Goal: Information Seeking & Learning: Check status

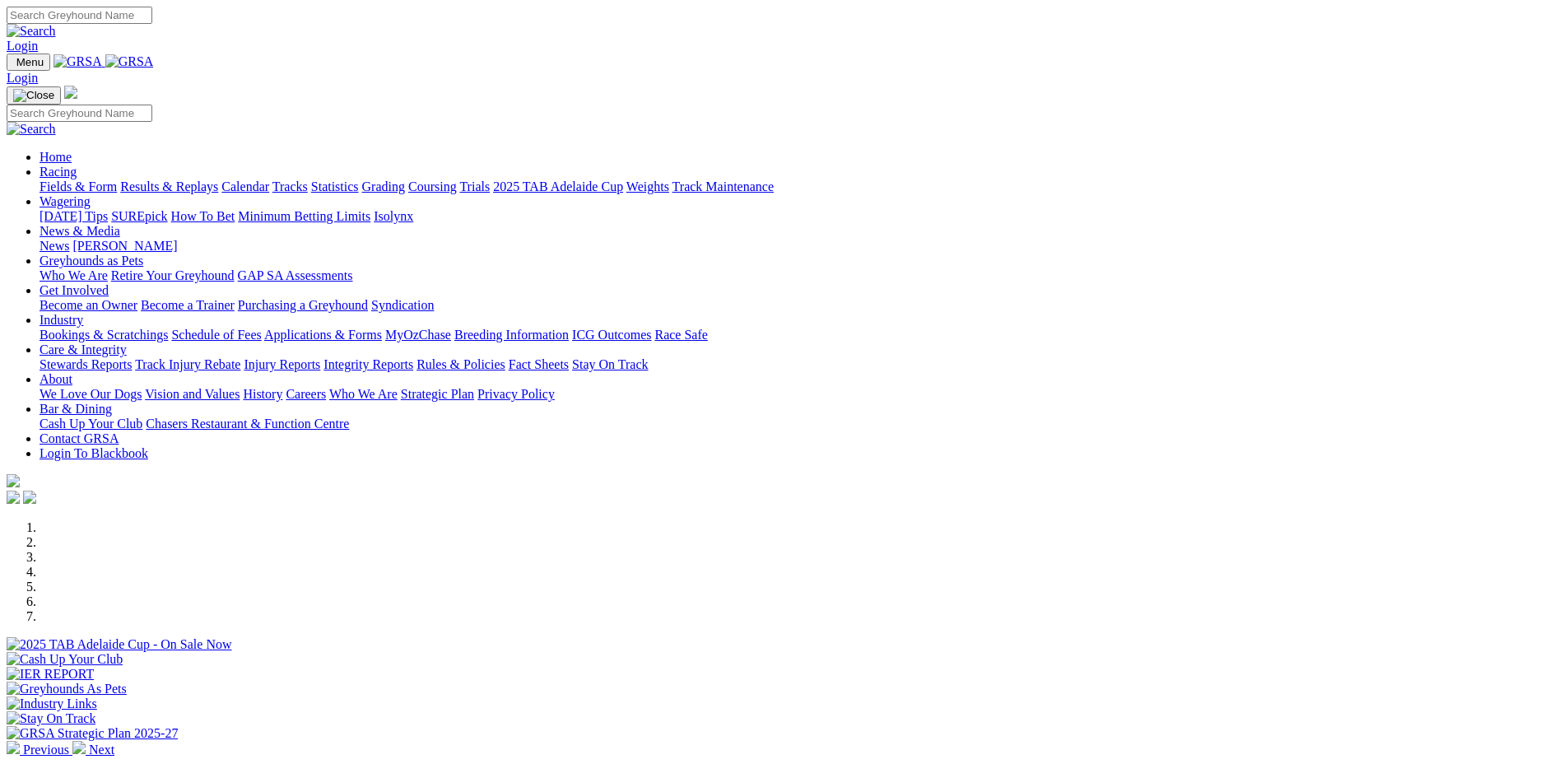
click at [76, 165] on link "Racing" at bounding box center [57, 171] width 37 height 14
click at [218, 180] on link "Results & Replays" at bounding box center [169, 186] width 98 height 14
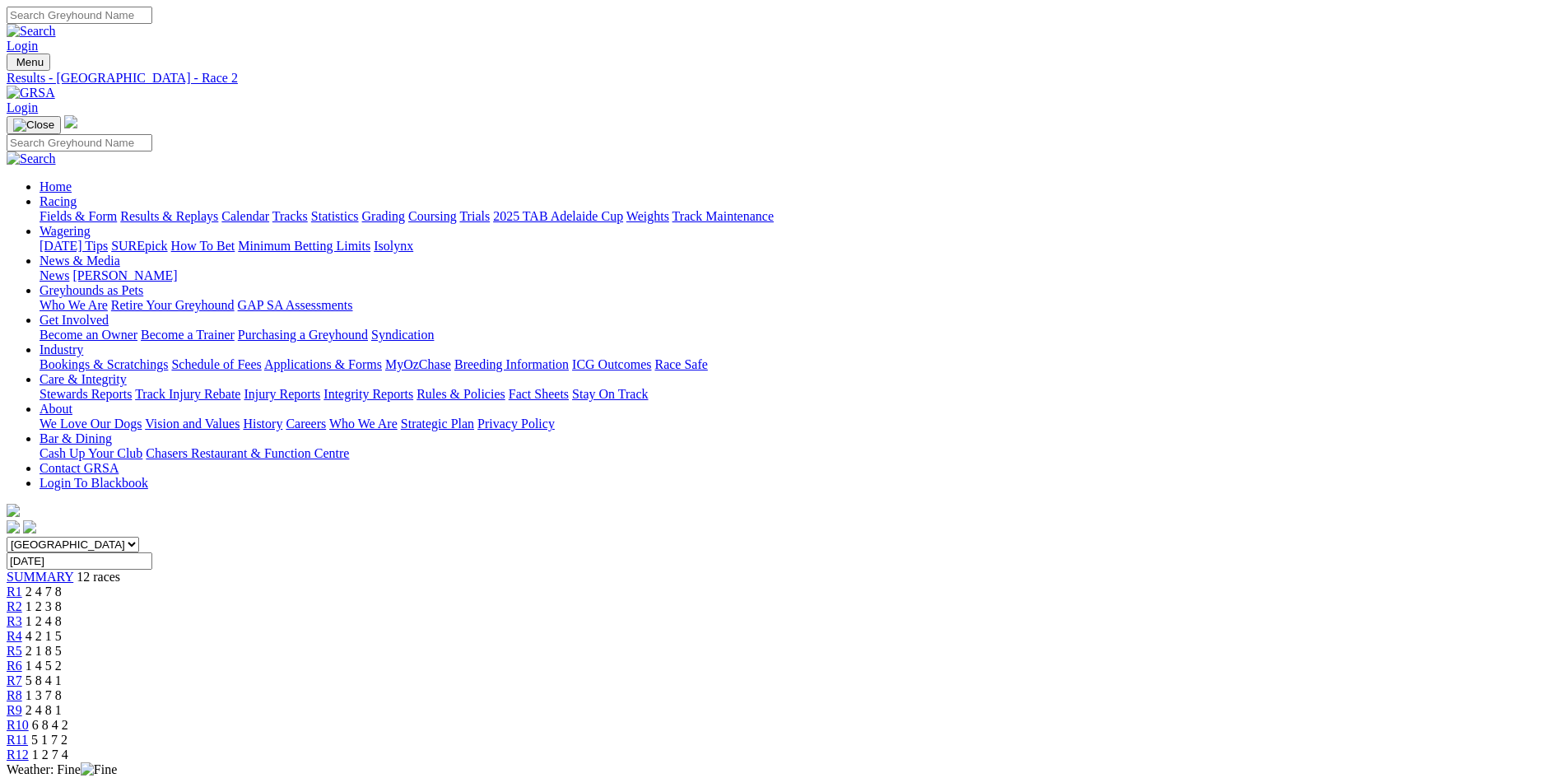
click at [23, 614] on link "R3" at bounding box center [14, 621] width 16 height 14
click at [62, 629] on span "4 2 1 5" at bounding box center [43, 636] width 37 height 14
click at [721, 643] on div "R5 2 1 8 5" at bounding box center [784, 651] width 1555 height 15
click at [799, 659] on div "R6 1 4 5 2" at bounding box center [784, 666] width 1555 height 15
click at [880, 674] on div "R7 5 8 4 1" at bounding box center [784, 681] width 1555 height 15
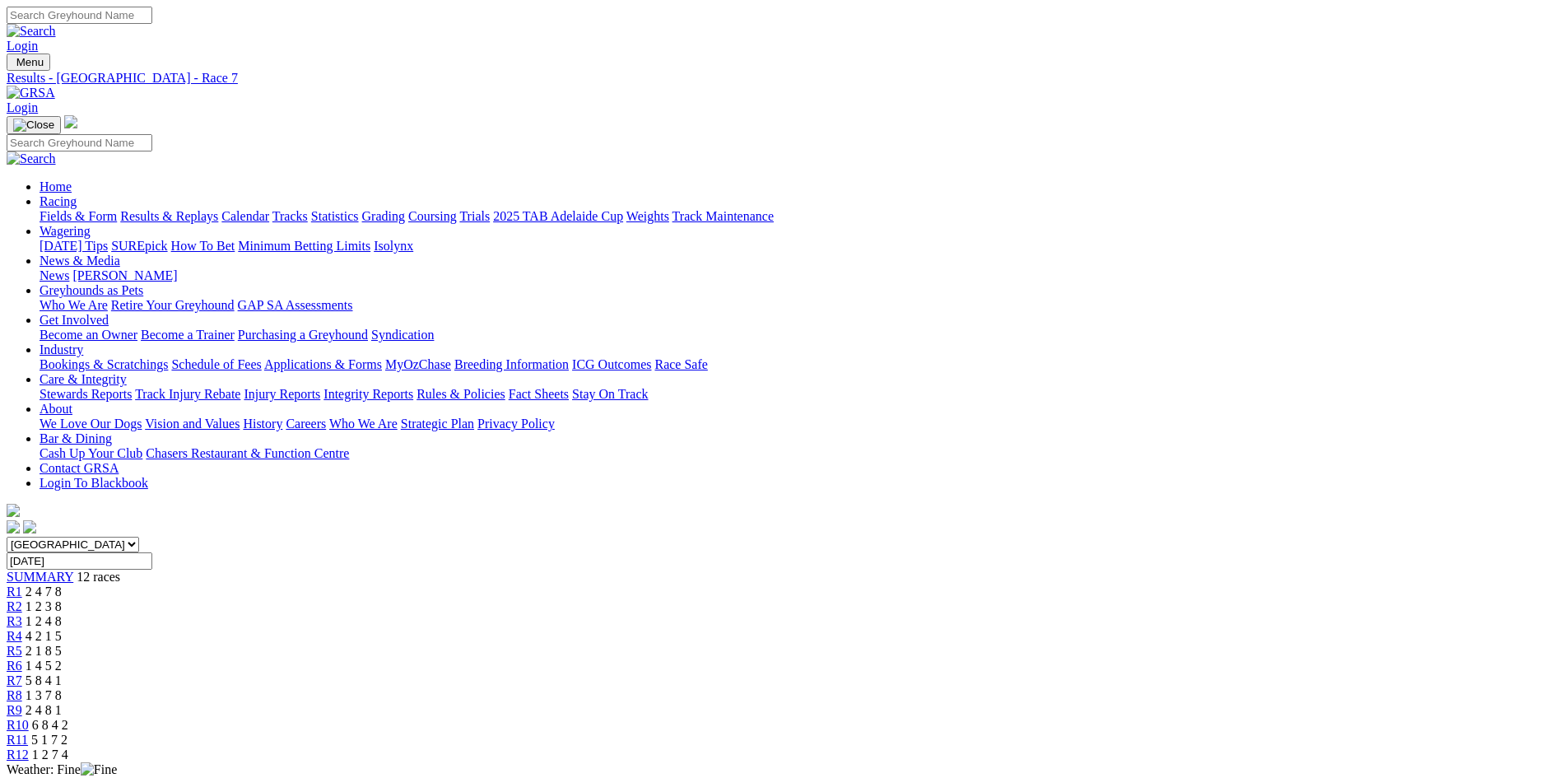
click at [62, 689] on span "1 3 7 8" at bounding box center [43, 695] width 37 height 14
click at [62, 703] on span "2 4 8 1" at bounding box center [43, 709] width 37 height 14
click at [29, 718] on span "R10" at bounding box center [18, 724] width 23 height 14
click at [23, 703] on link "R9" at bounding box center [14, 709] width 16 height 14
click at [23, 689] on span "R8" at bounding box center [14, 695] width 16 height 14
